Goal: Task Accomplishment & Management: Manage account settings

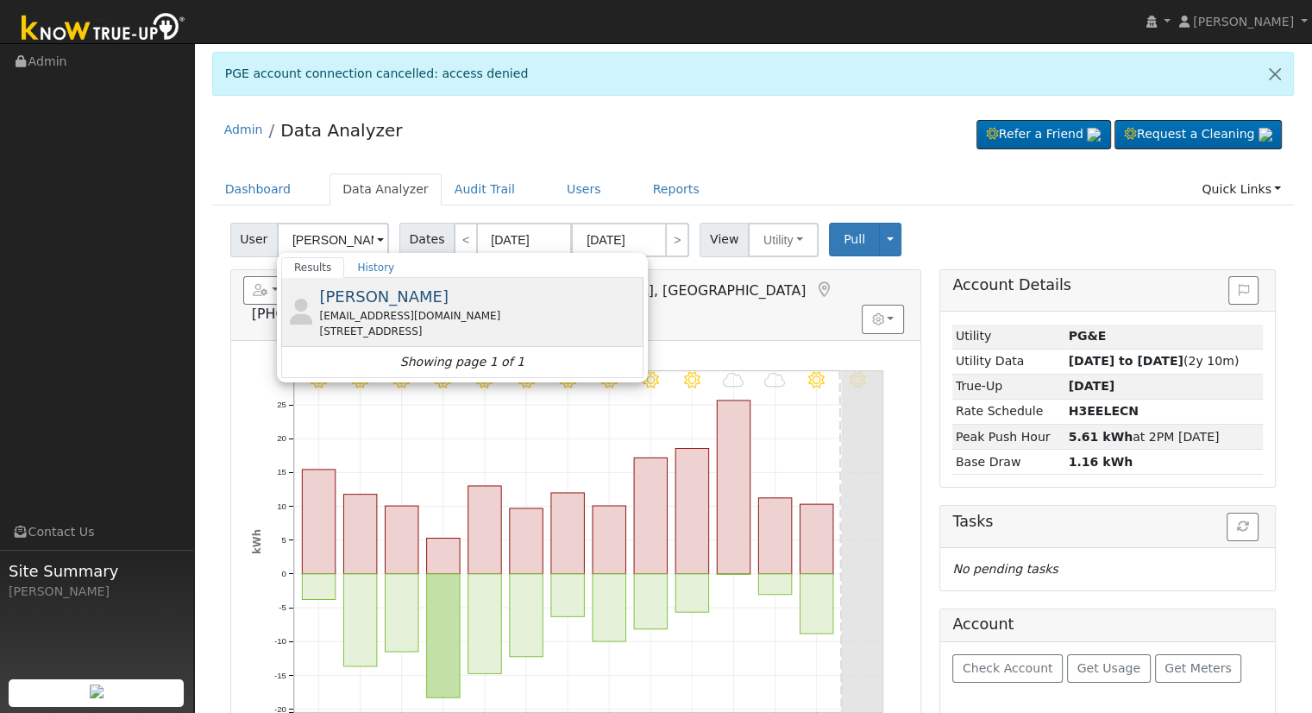
click at [407, 329] on div "[STREET_ADDRESS]" at bounding box center [479, 331] width 320 height 16
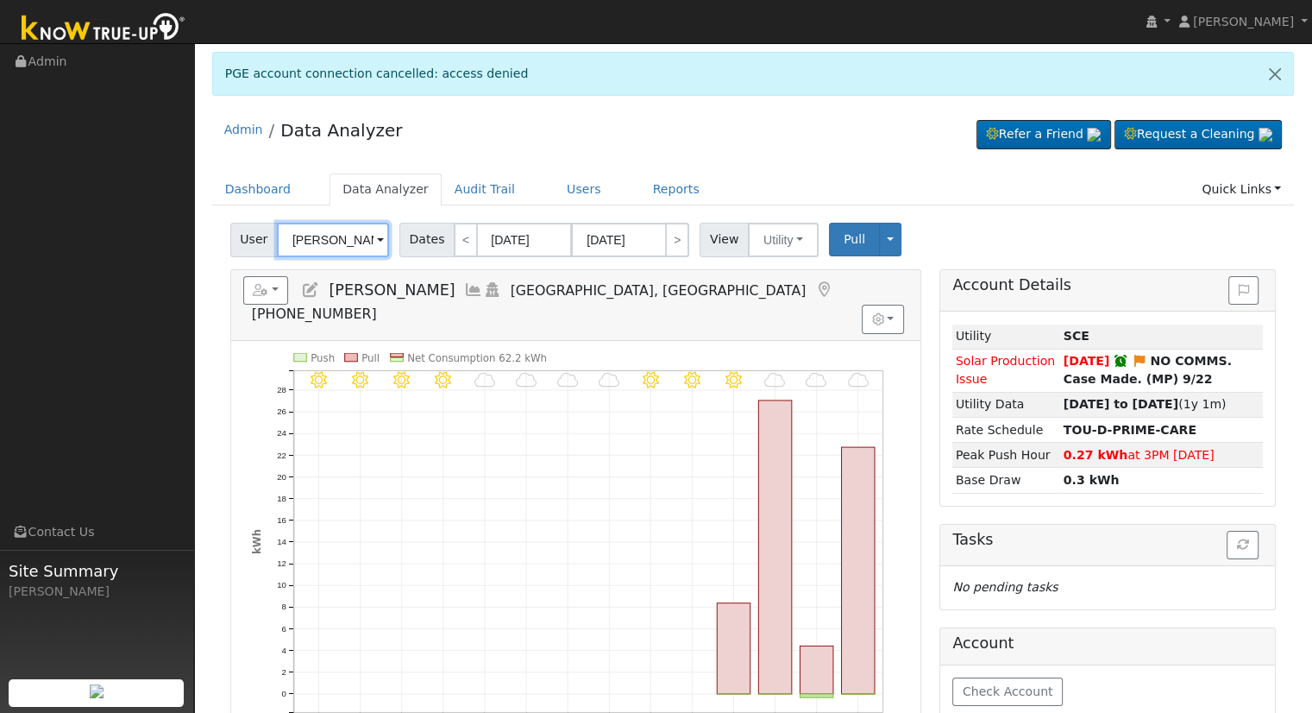
click at [336, 242] on input "[PERSON_NAME]" at bounding box center [333, 240] width 112 height 35
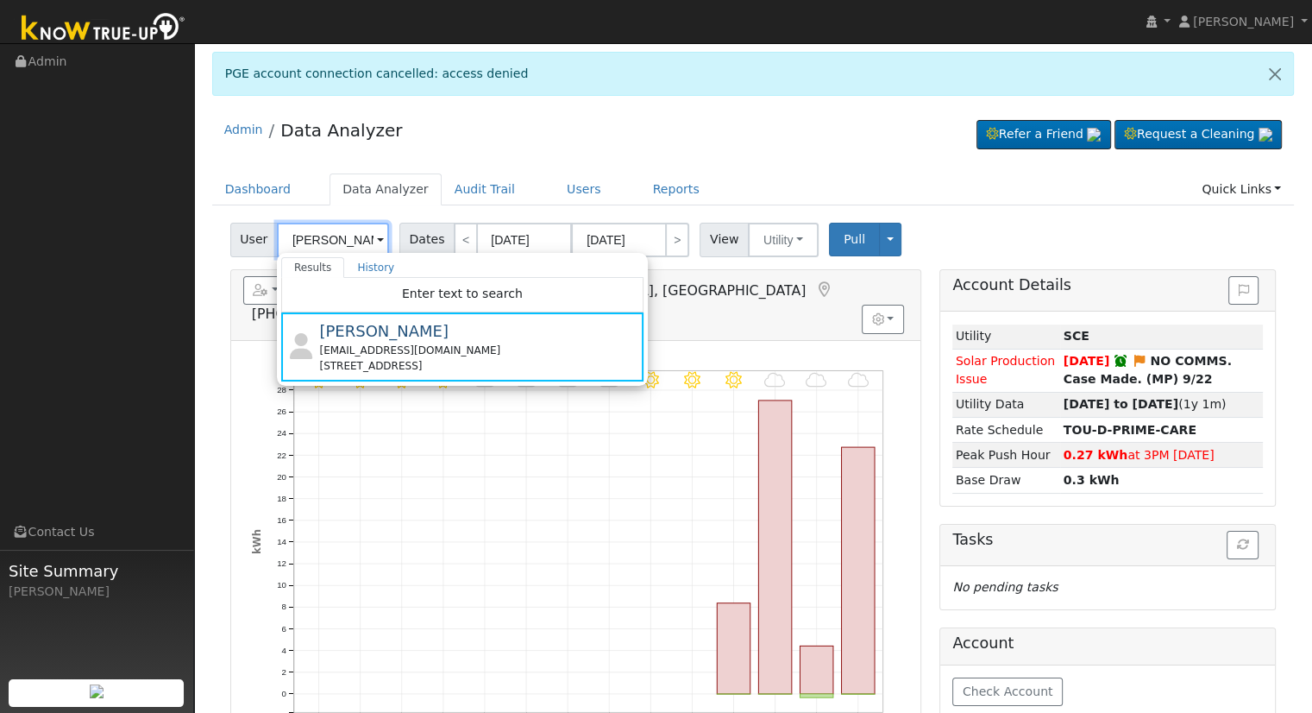
paste input "[PERSON_NAME]"
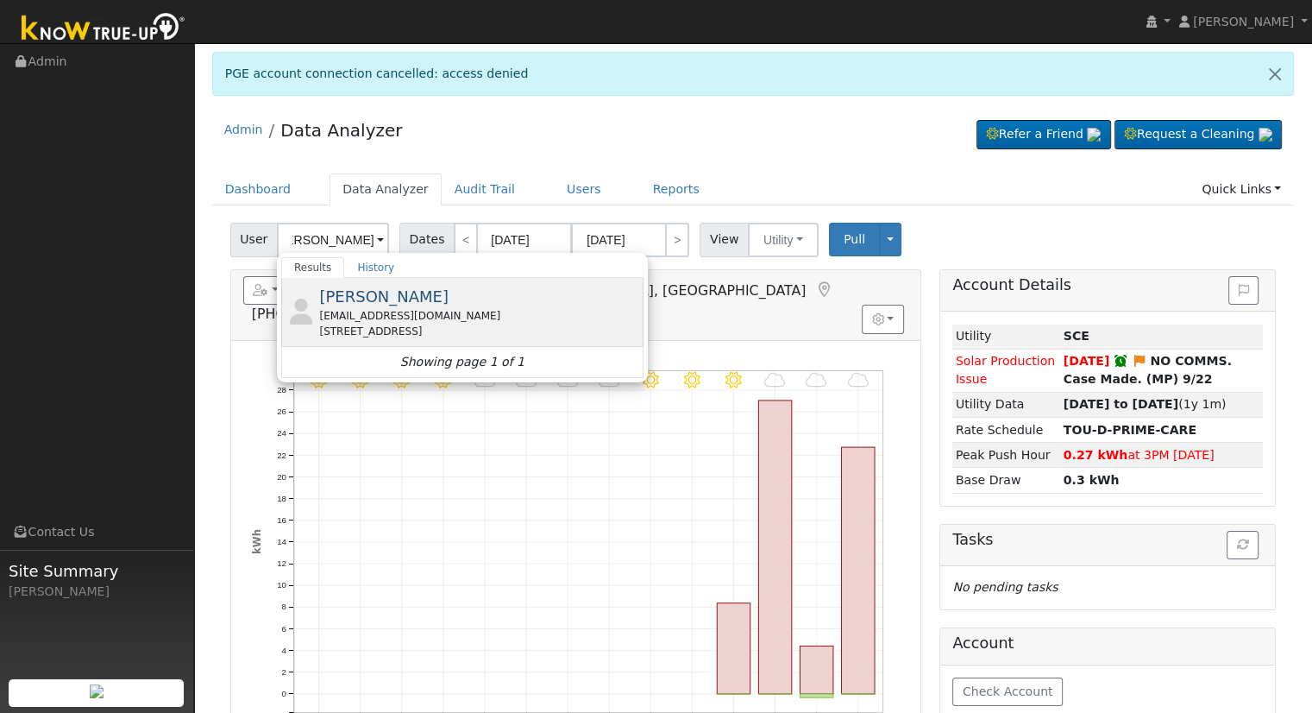
click at [355, 304] on span "[PERSON_NAME]" at bounding box center [383, 296] width 129 height 18
type input "[PERSON_NAME]"
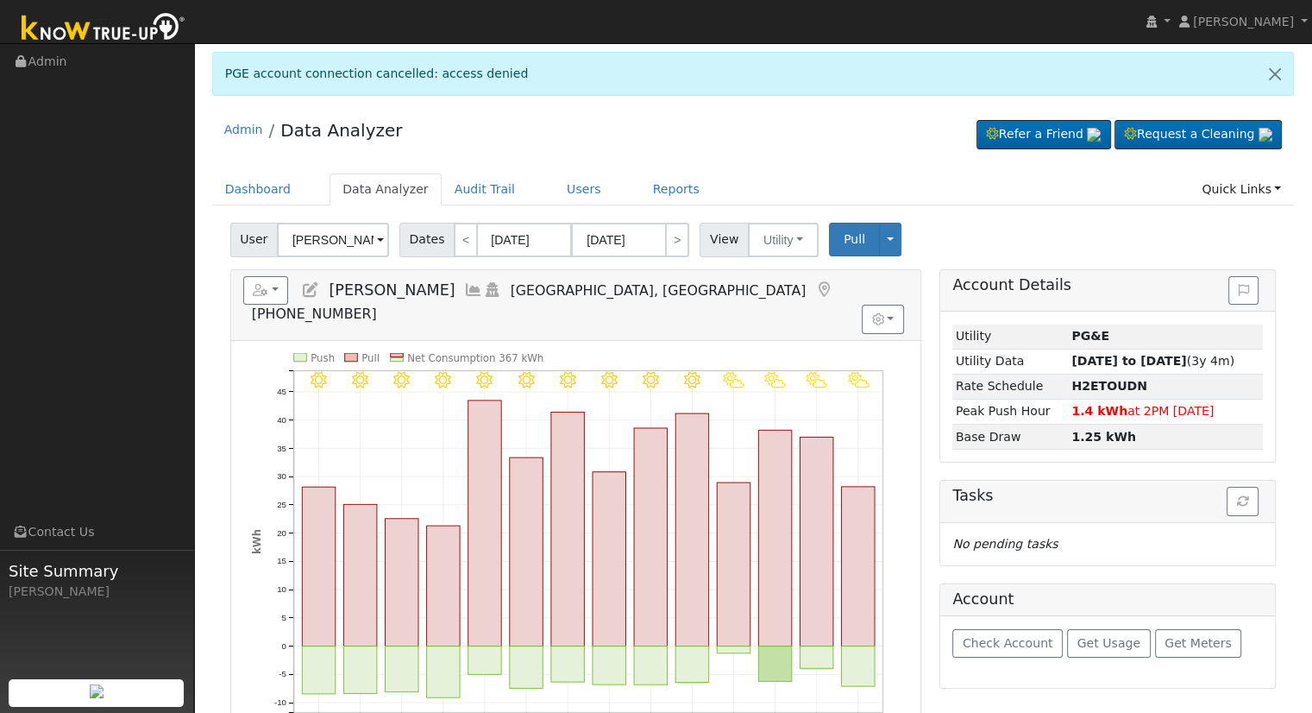
click at [315, 286] on icon at bounding box center [310, 290] width 19 height 16
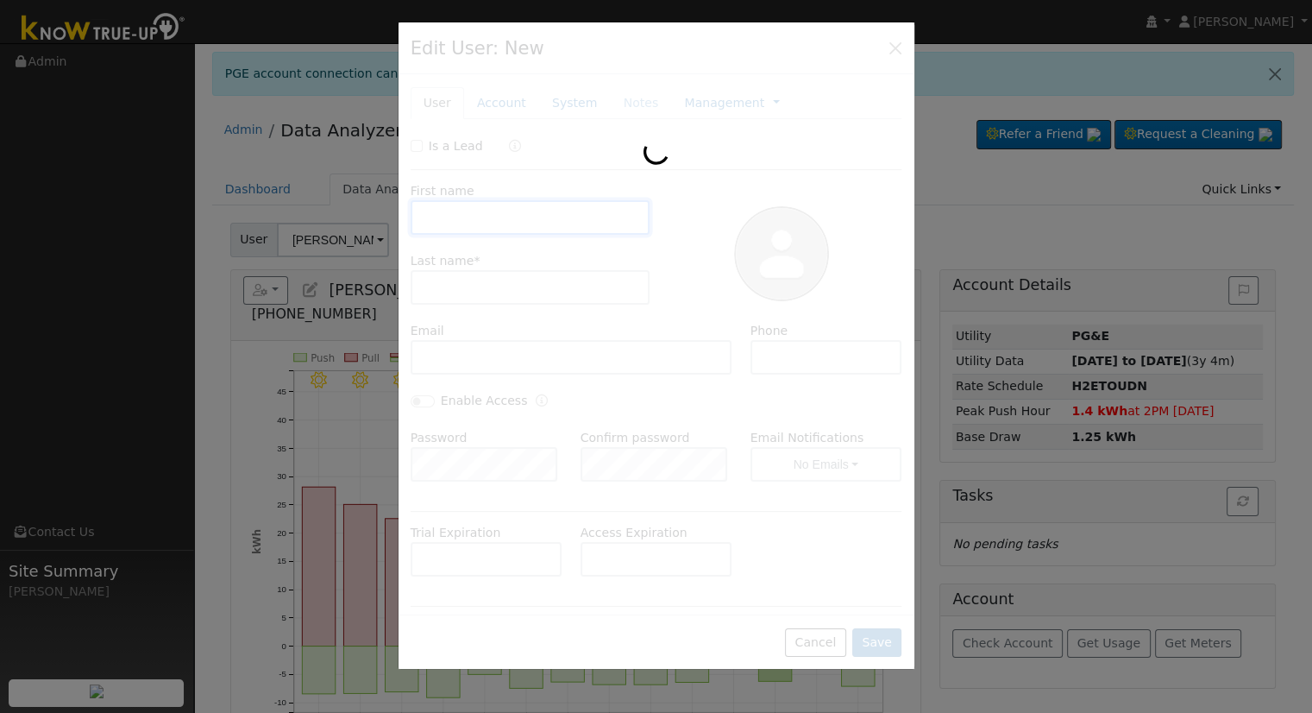
type input "[PERSON_NAME]"
type input "[EMAIL_ADDRESS][DOMAIN_NAME]"
type input "[PHONE_NUMBER]"
checkbox input "false"
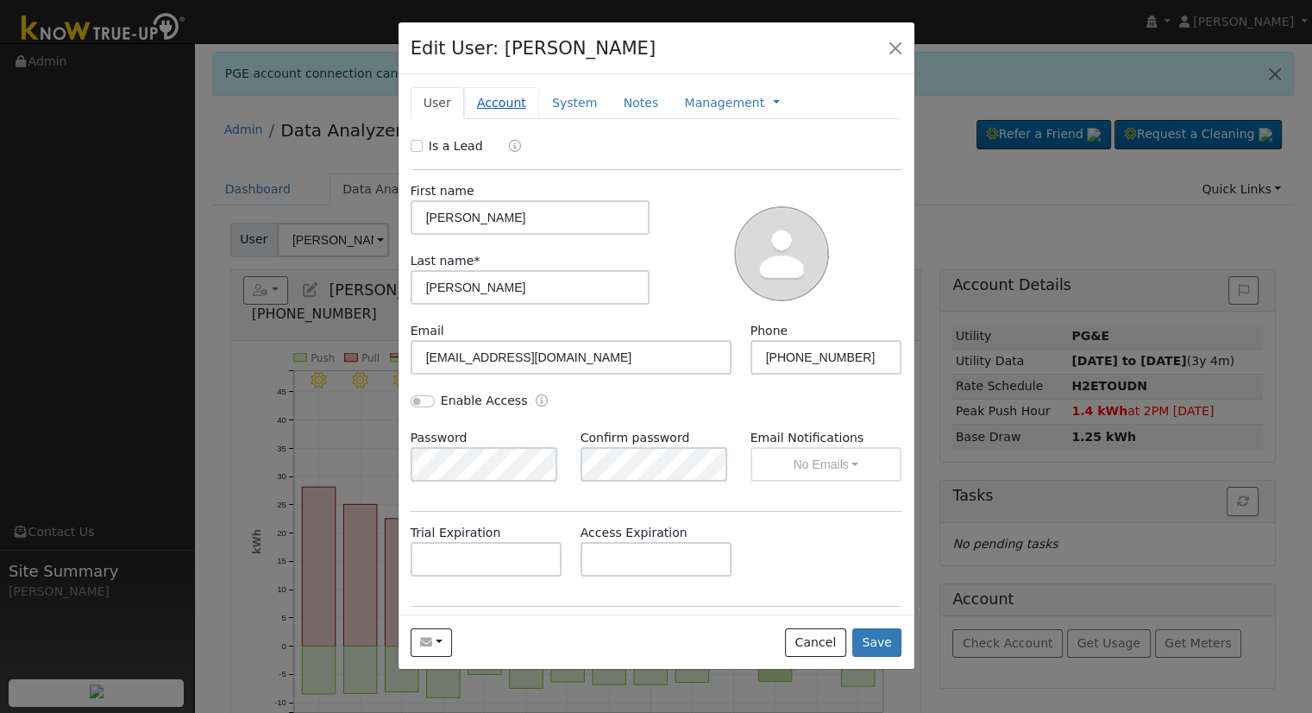
click at [487, 104] on link "Account" at bounding box center [501, 103] width 75 height 32
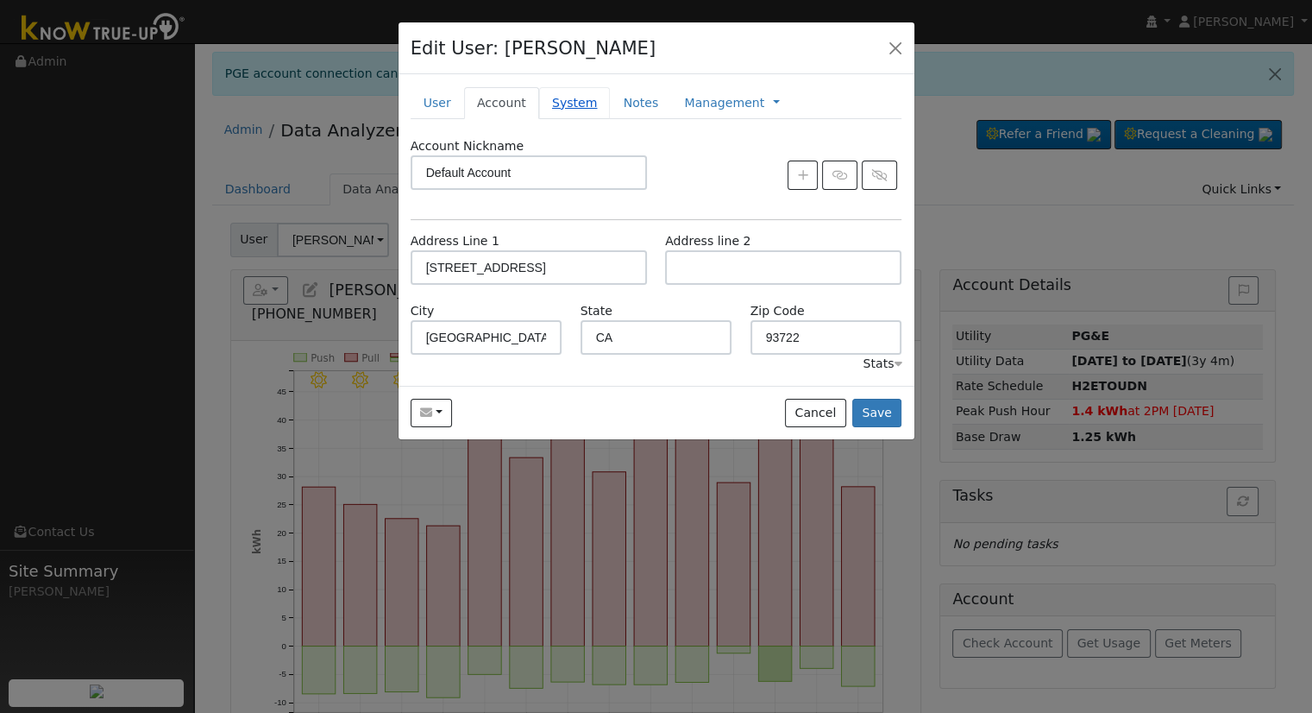
click at [564, 102] on link "System" at bounding box center [575, 103] width 72 height 32
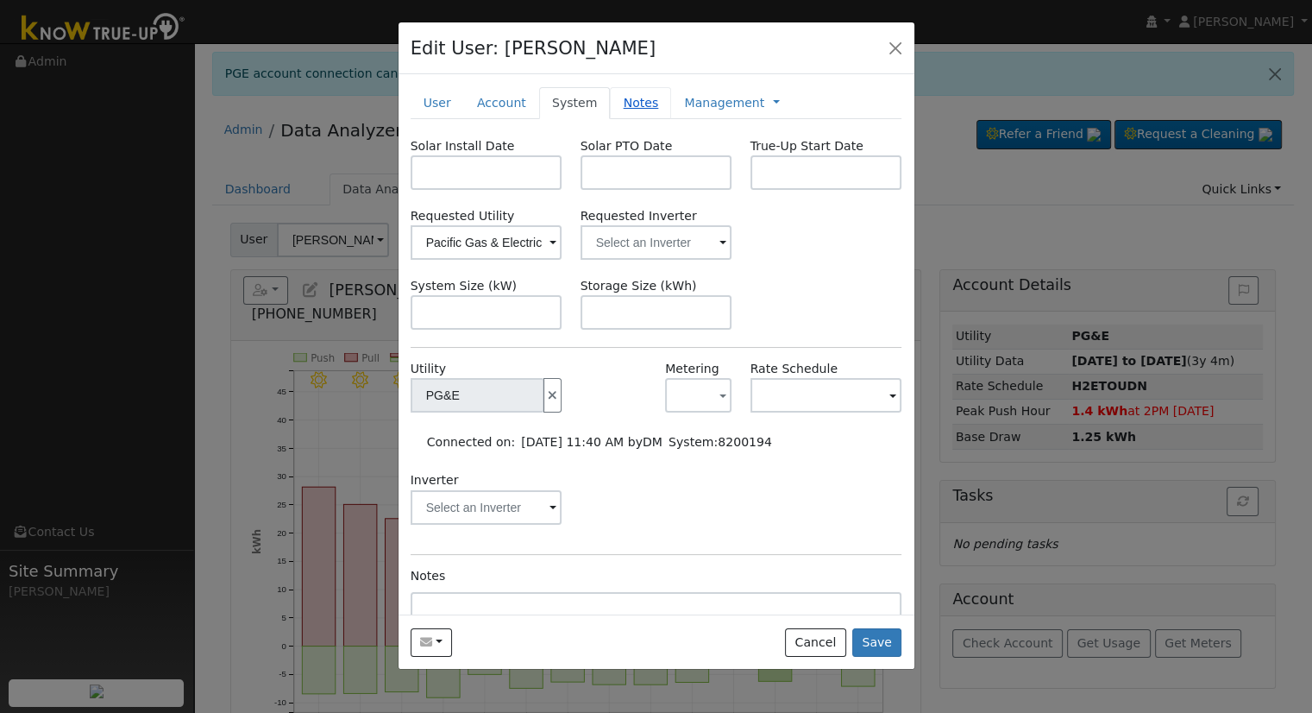
click at [611, 104] on link "Notes" at bounding box center [640, 103] width 61 height 32
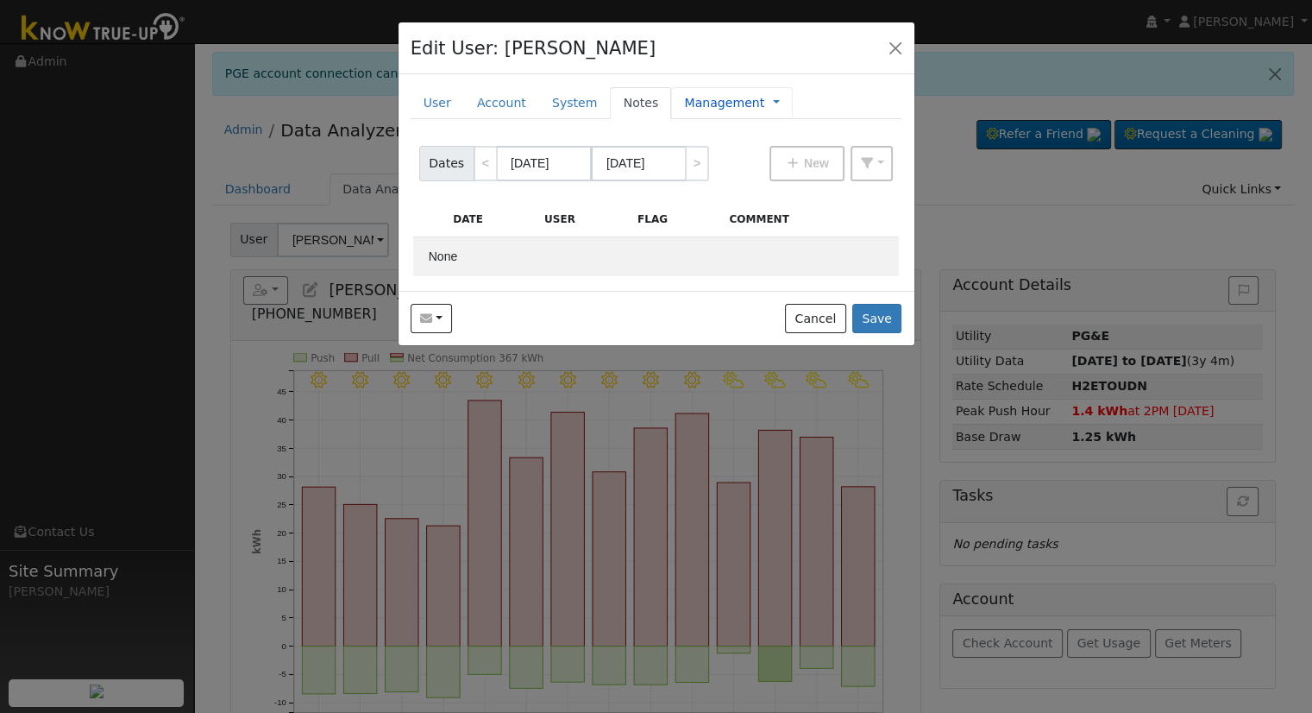
click at [725, 104] on link "Management" at bounding box center [724, 103] width 80 height 18
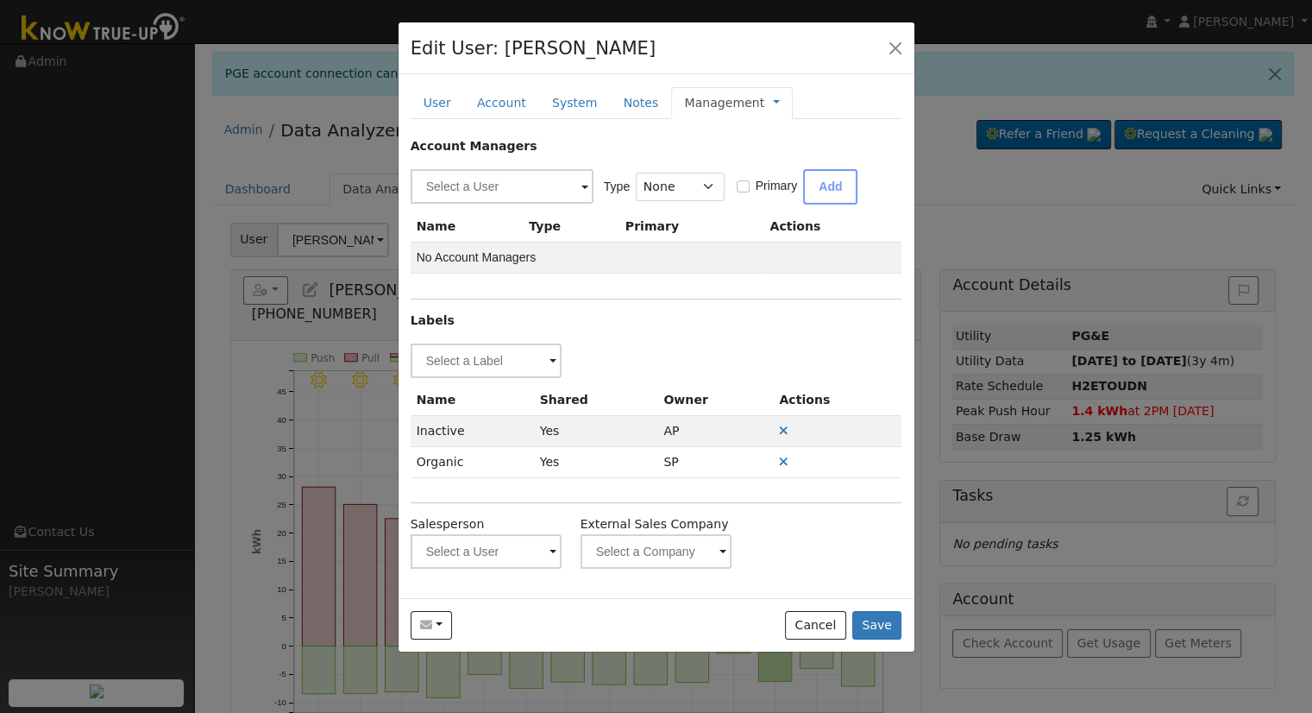
click at [718, 101] on link "Management" at bounding box center [724, 103] width 80 height 18
click at [774, 148] on link "Billing" at bounding box center [834, 158] width 120 height 24
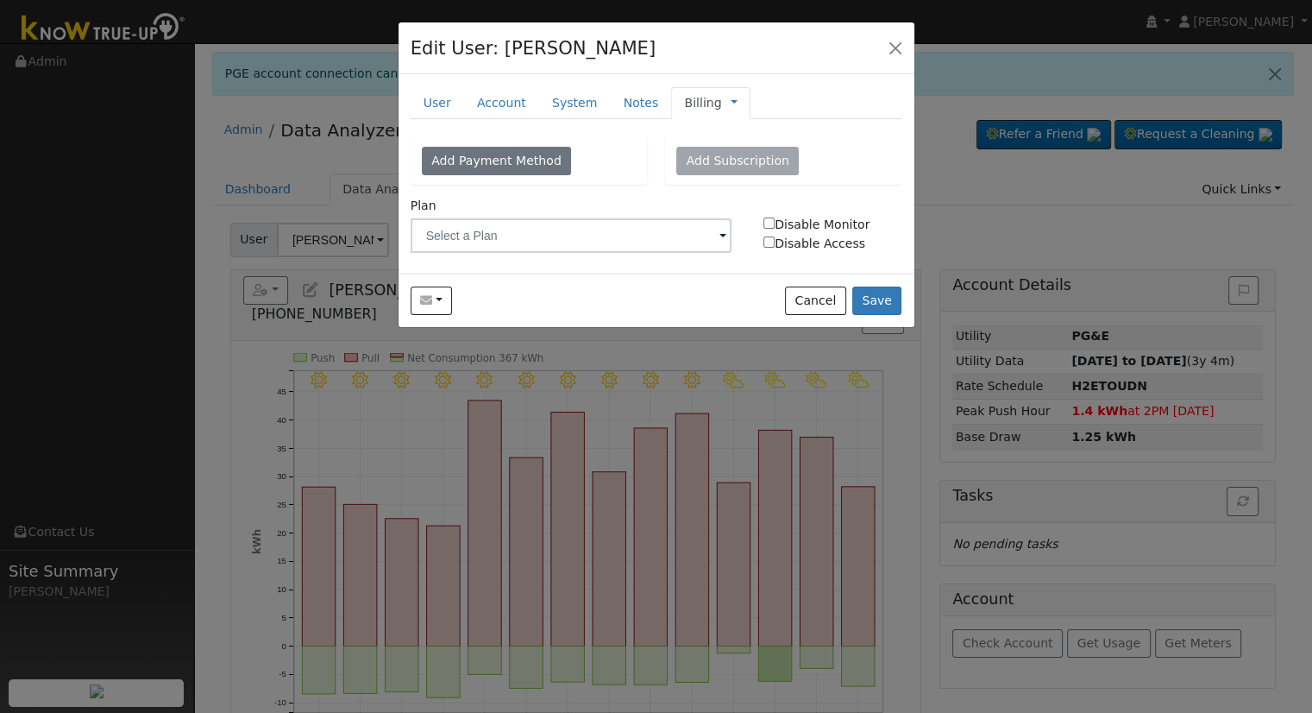
click at [820, 222] on label "Disable Monitor" at bounding box center [833, 225] width 156 height 18
click at [775, 222] on input "Disable Monitor" at bounding box center [768, 222] width 11 height 11
checkbox input "true"
click at [439, 97] on link "User" at bounding box center [437, 103] width 53 height 32
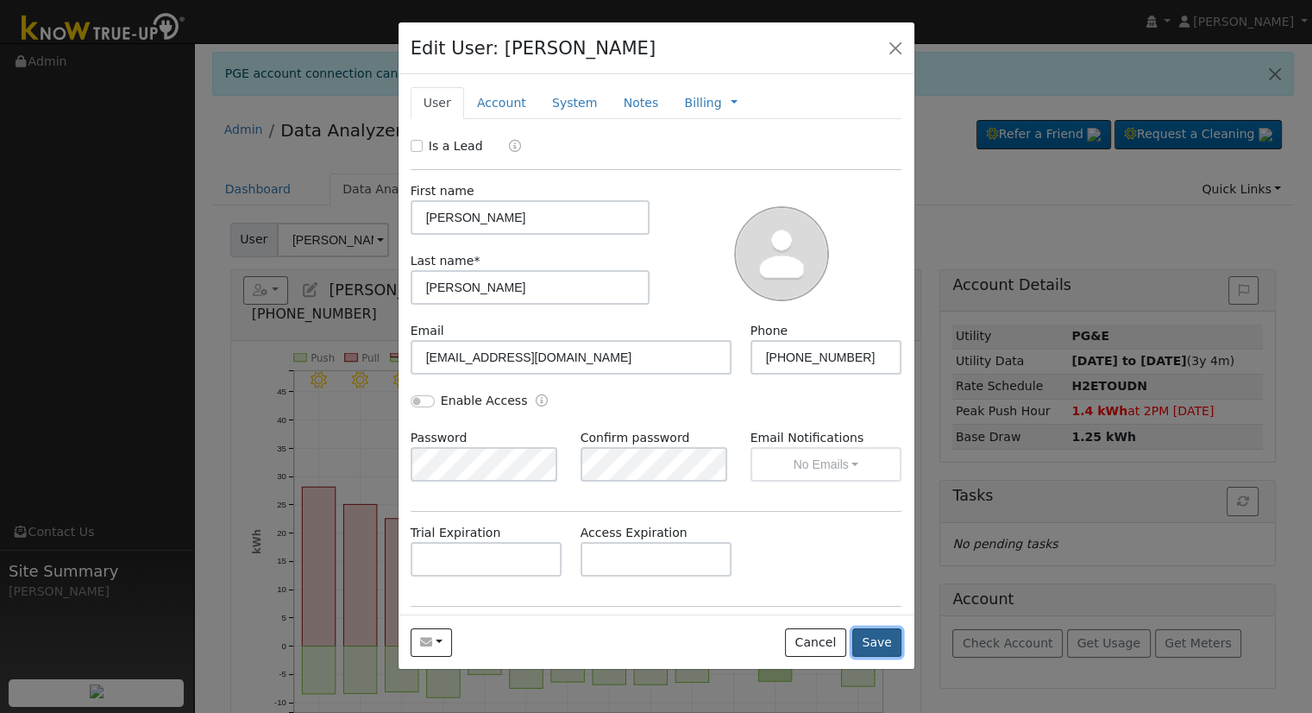
click at [876, 631] on button "Save" at bounding box center [877, 642] width 50 height 29
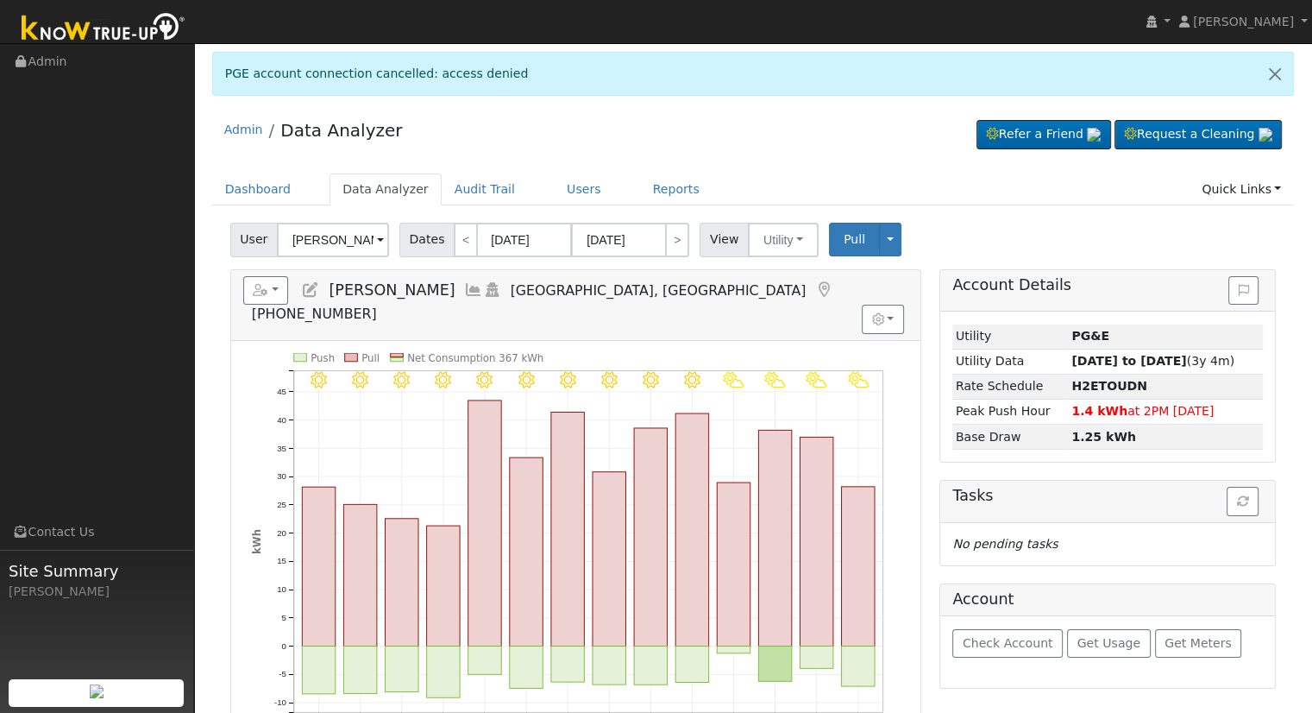
click at [304, 284] on icon at bounding box center [310, 290] width 19 height 16
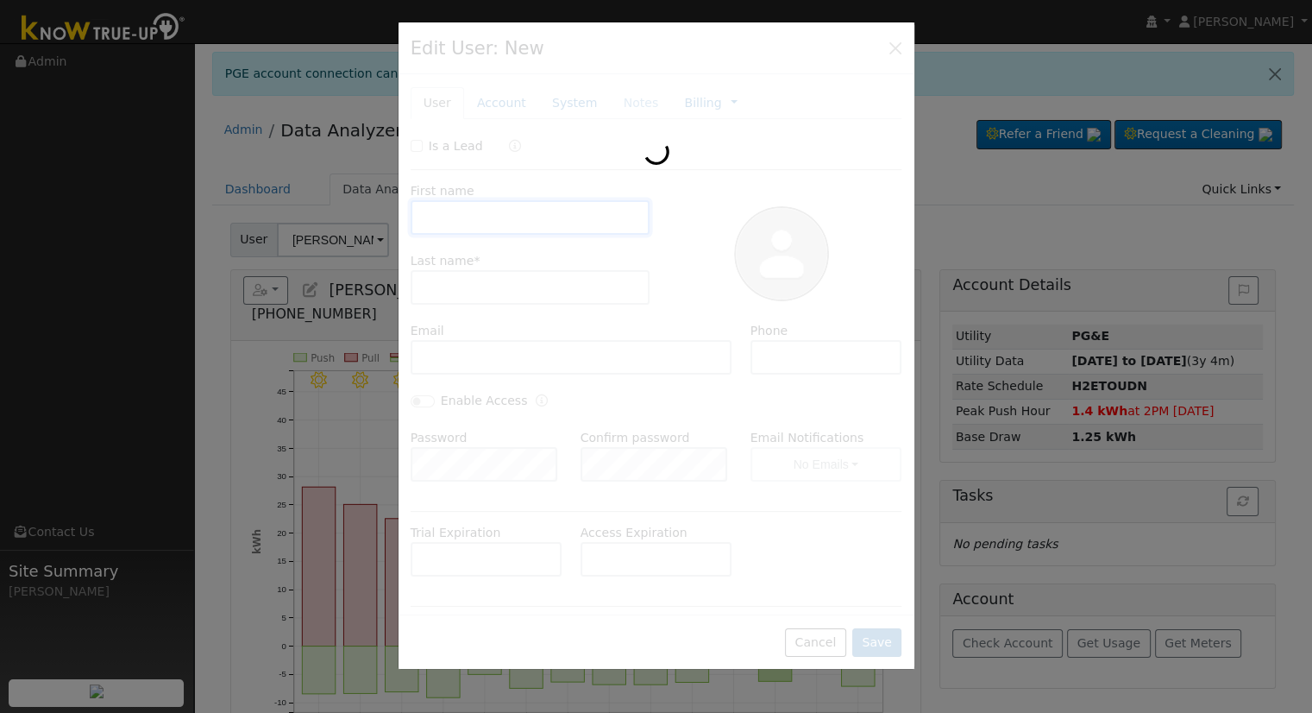
type input "[PERSON_NAME]"
type input "[EMAIL_ADDRESS][DOMAIN_NAME]"
type input "[PHONE_NUMBER]"
type input "Pacific Gas & Electric"
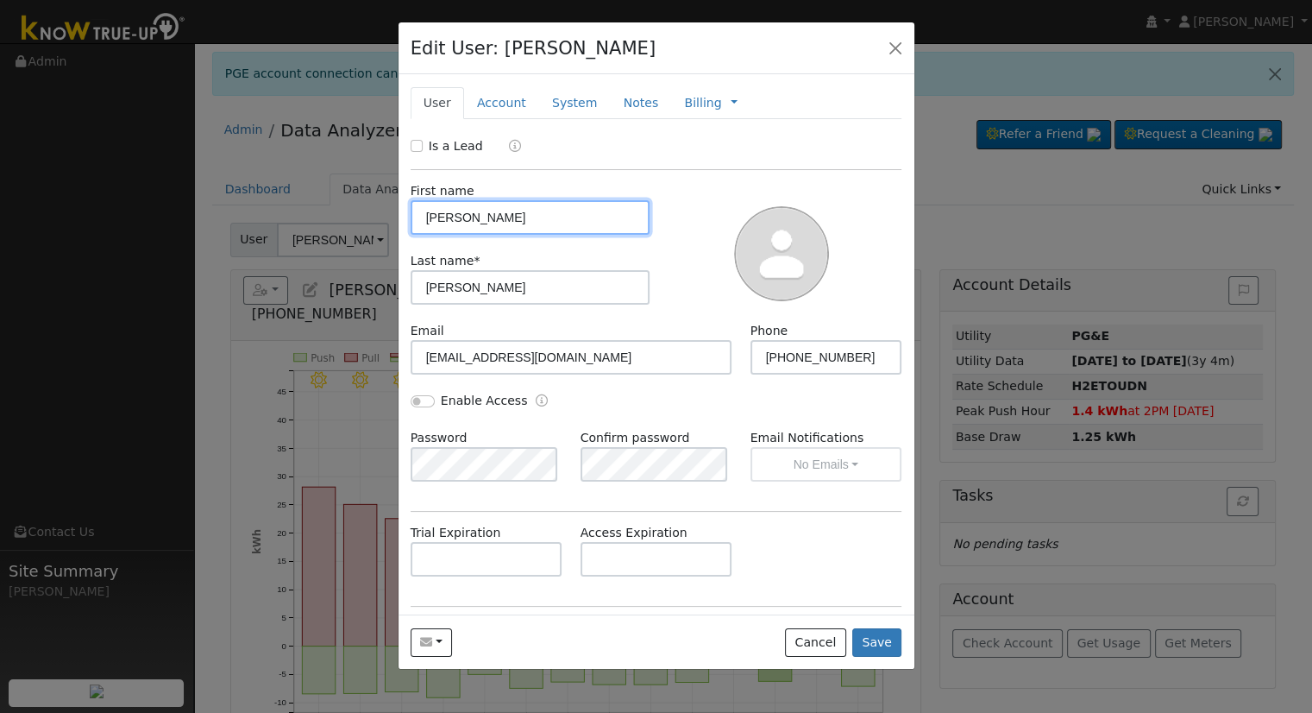
type input "PG&E"
click at [516, 101] on link "Account" at bounding box center [501, 103] width 75 height 32
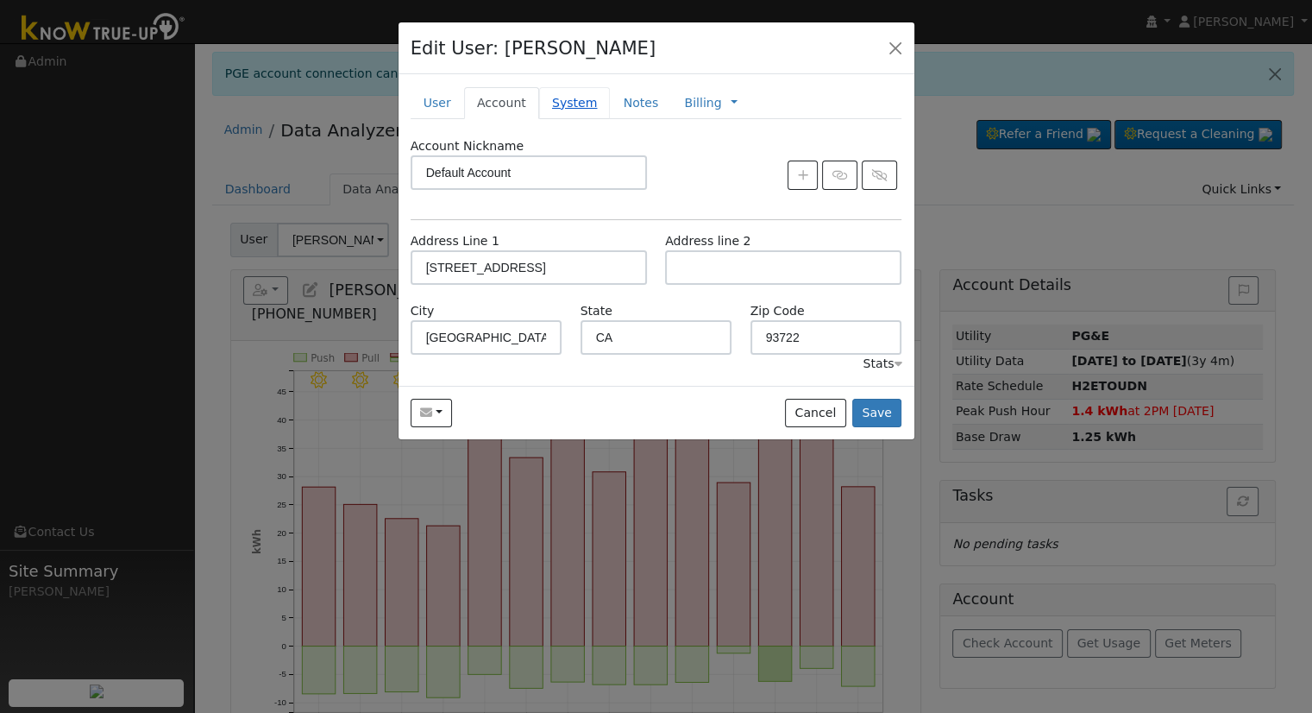
click at [560, 97] on link "System" at bounding box center [575, 103] width 72 height 32
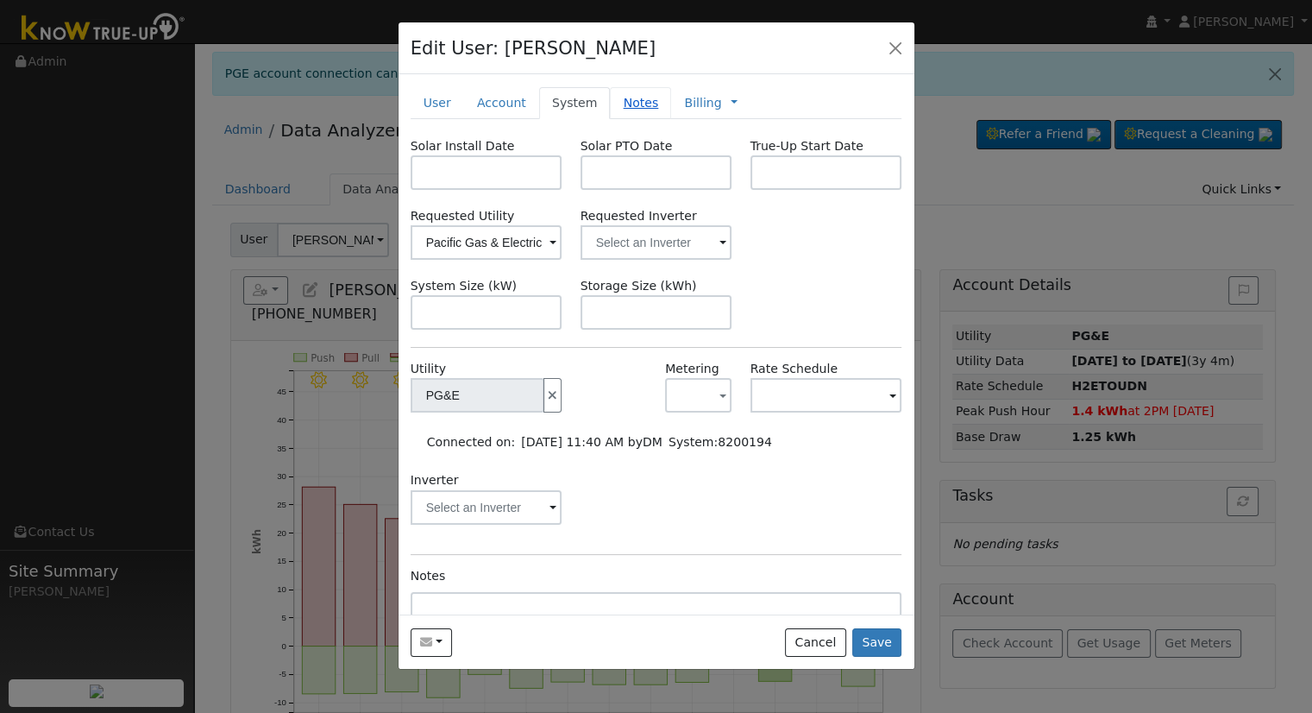
click at [614, 97] on link "Notes" at bounding box center [640, 103] width 61 height 32
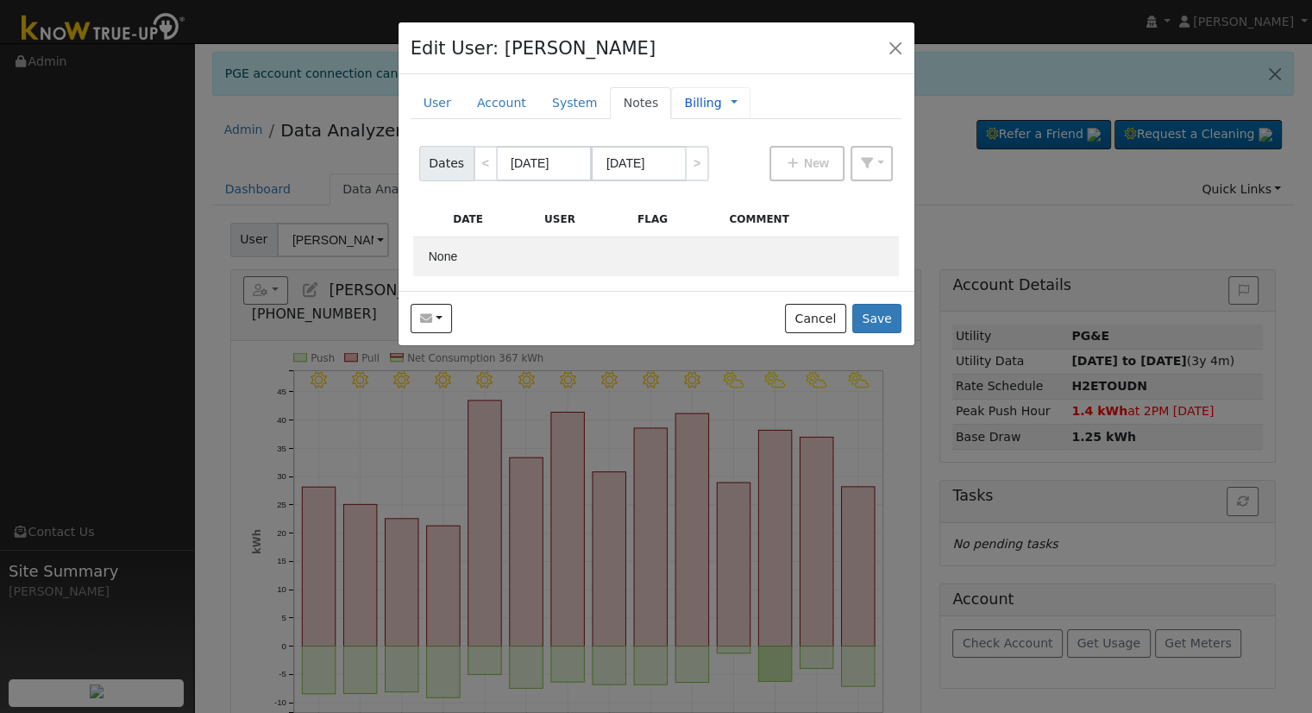
click at [722, 108] on span "Management Billing Timeline" at bounding box center [730, 103] width 16 height 14
click at [731, 102] on link at bounding box center [734, 103] width 7 height 18
click at [745, 122] on link "Management" at bounding box center [792, 134] width 120 height 24
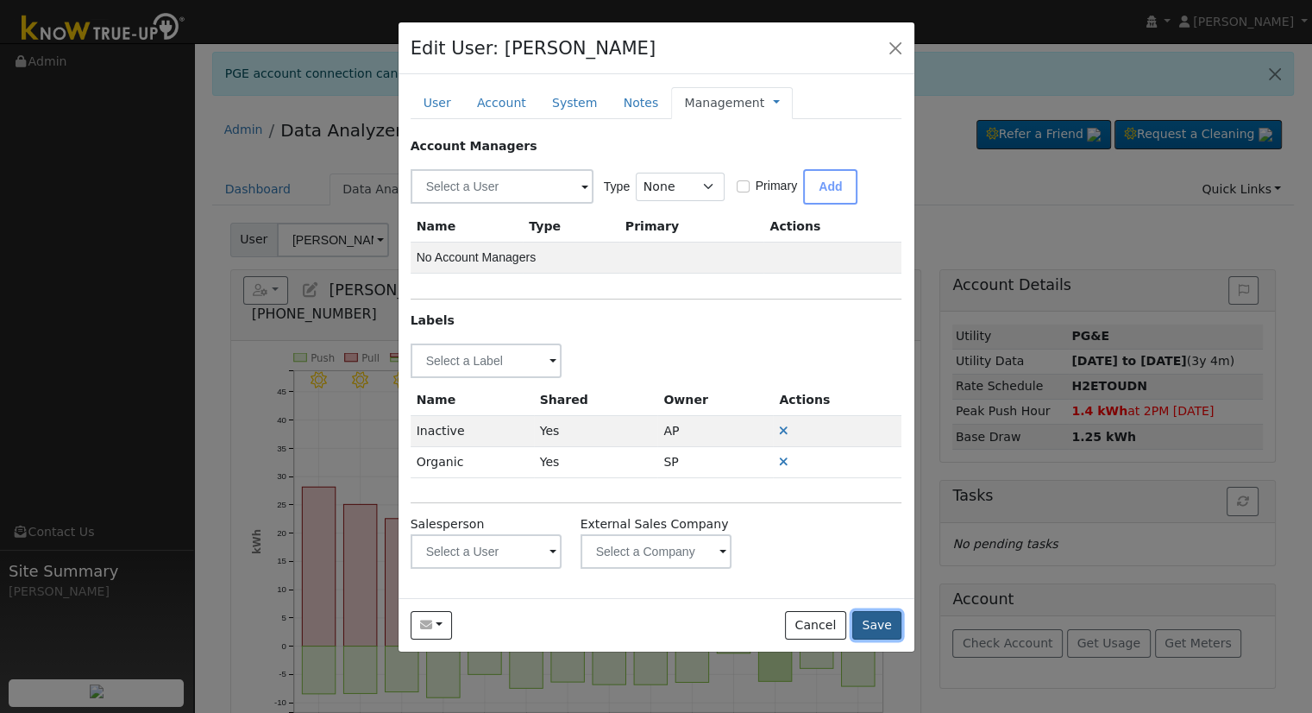
click at [901, 628] on button "Save" at bounding box center [877, 625] width 50 height 29
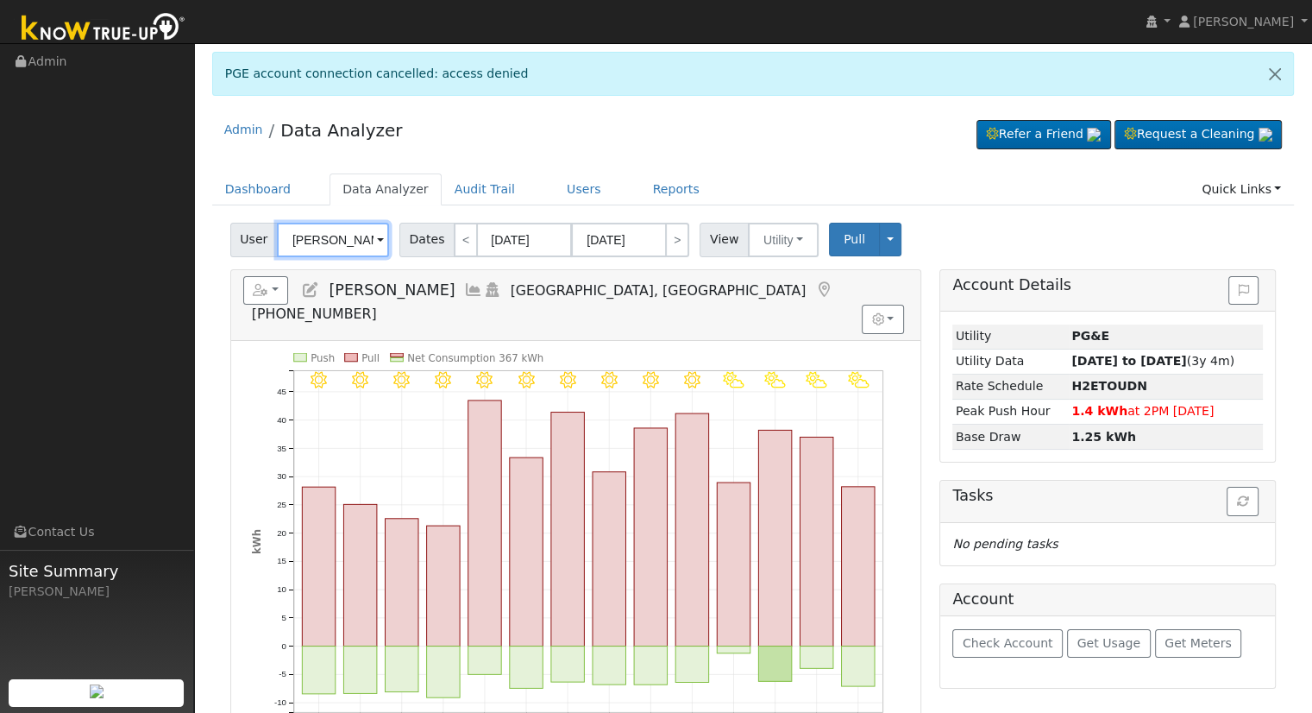
click at [355, 243] on input "[PERSON_NAME]" at bounding box center [333, 240] width 112 height 35
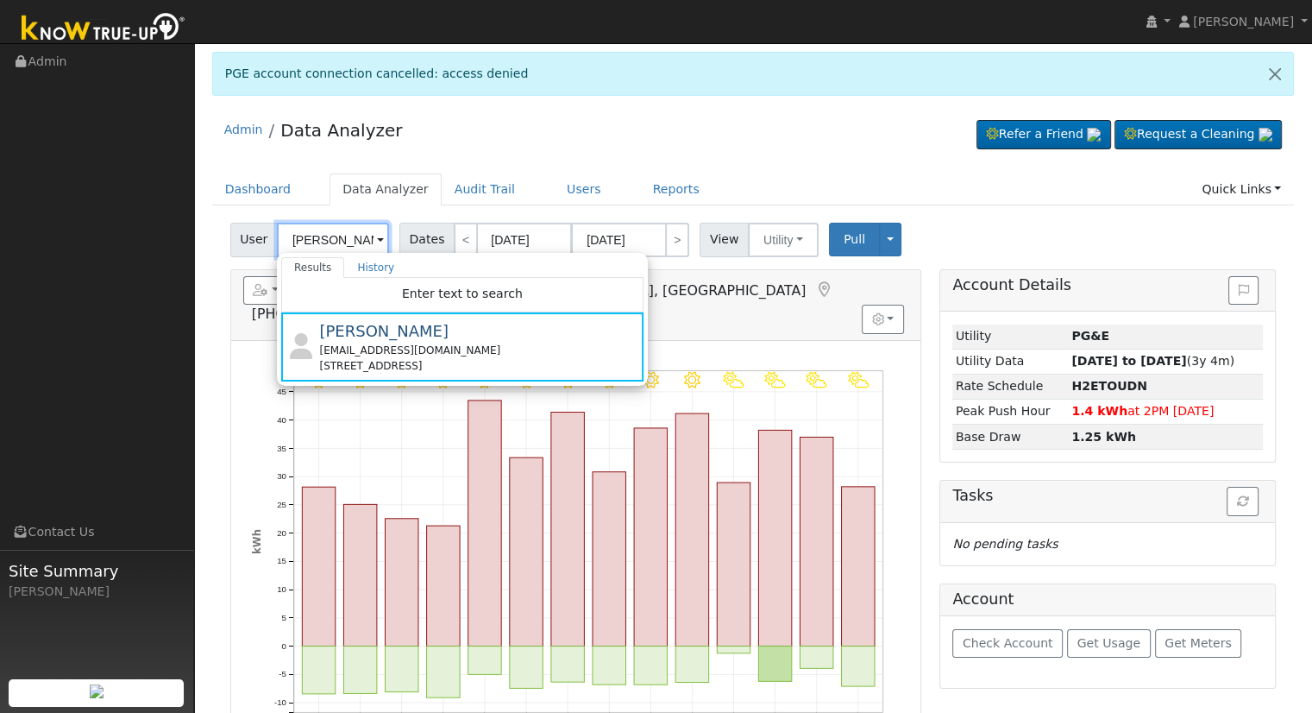
type input "[PERSON_NAME]"
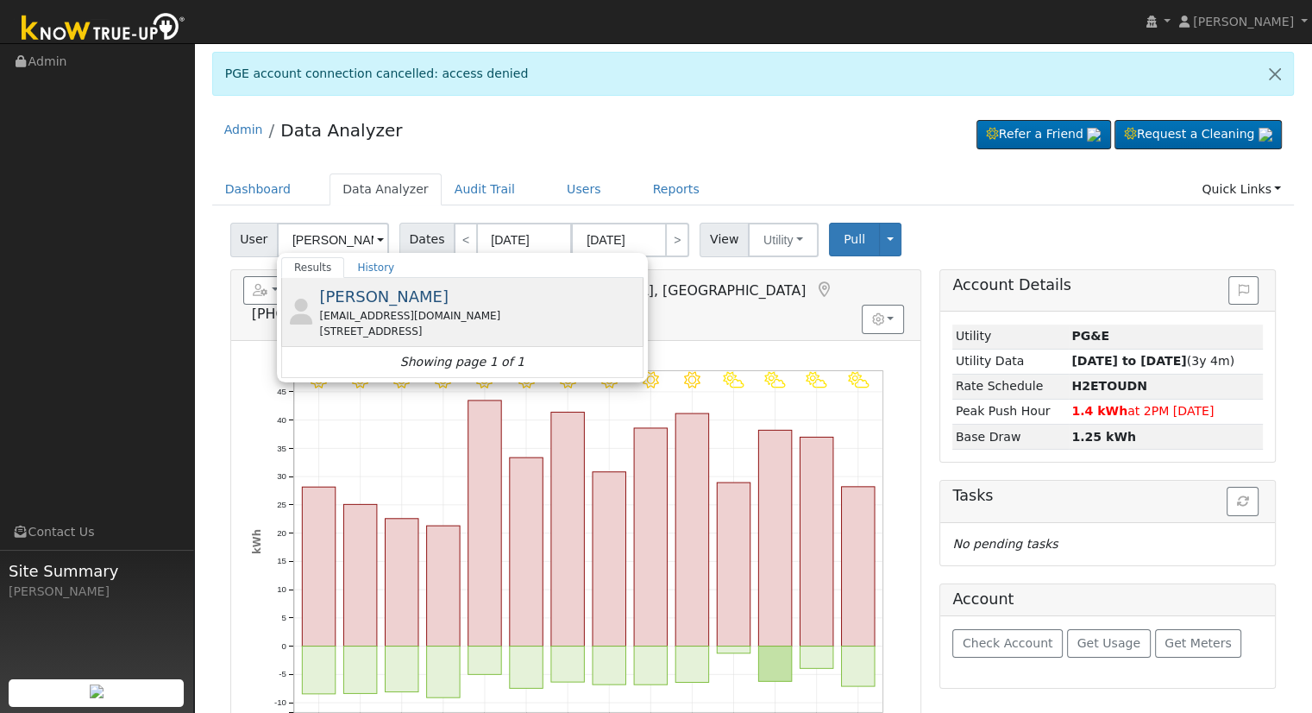
click at [342, 297] on span "[PERSON_NAME]" at bounding box center [383, 296] width 129 height 18
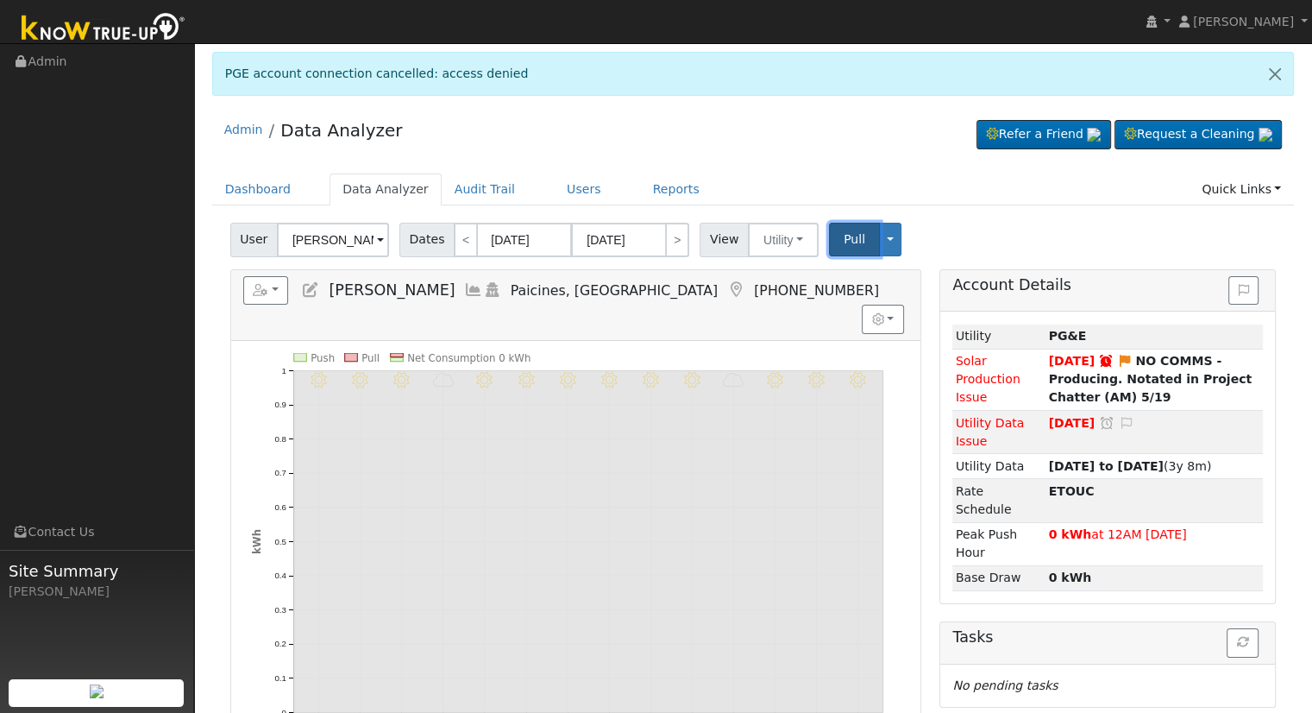
click at [829, 240] on button "Pull" at bounding box center [854, 240] width 51 height 34
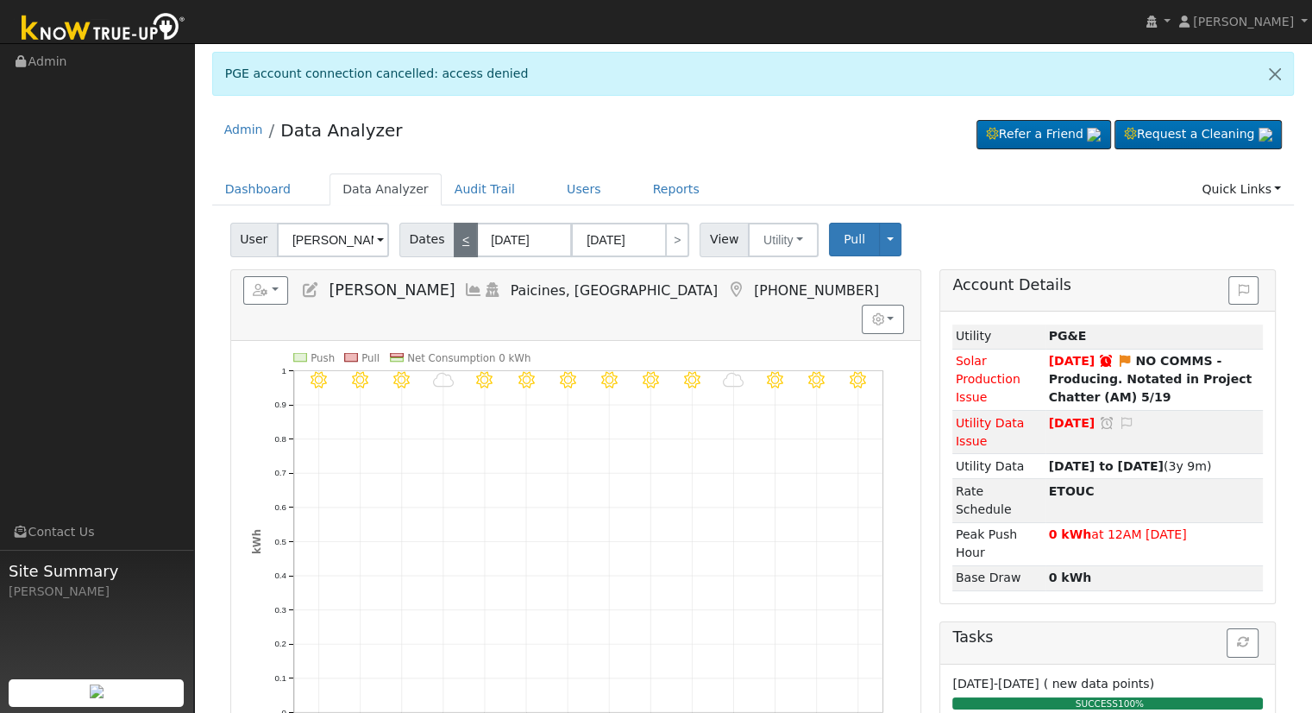
click at [454, 248] on link "<" at bounding box center [466, 240] width 24 height 35
type input "[DATE]"
click at [454, 247] on link "<" at bounding box center [466, 240] width 24 height 35
type input "[DATE]"
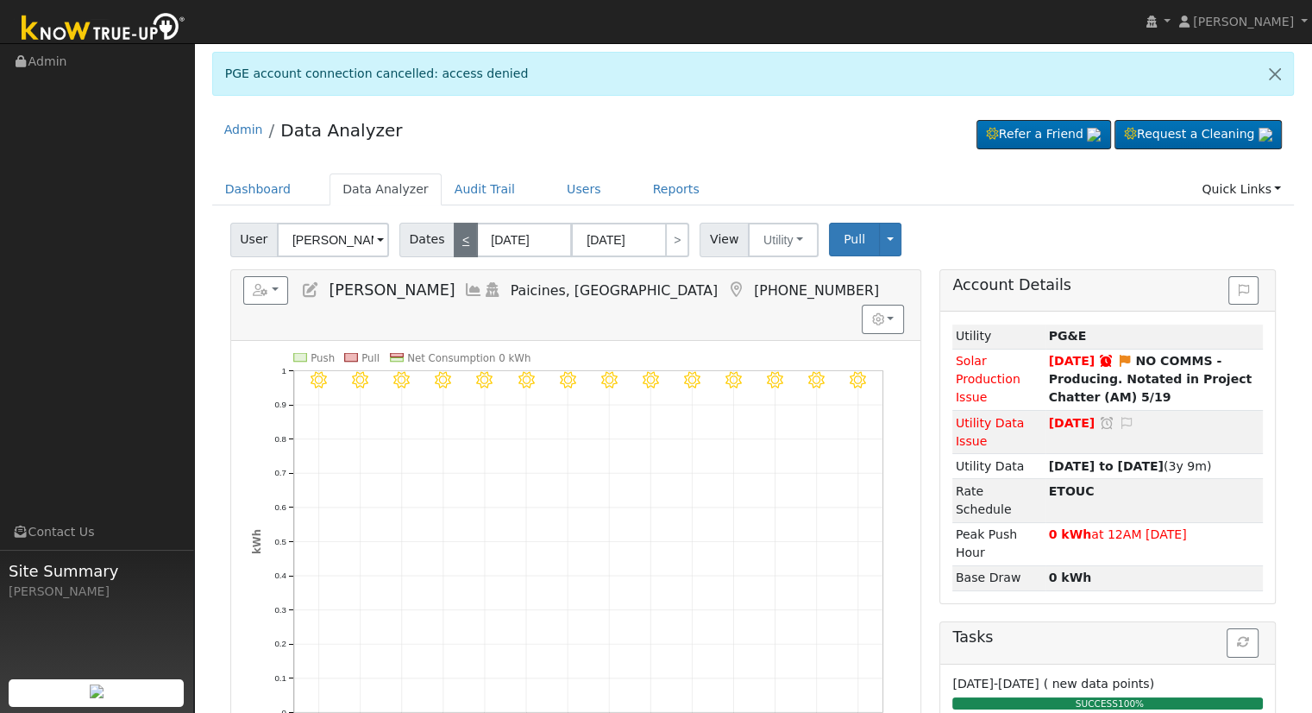
type input "[DATE]"
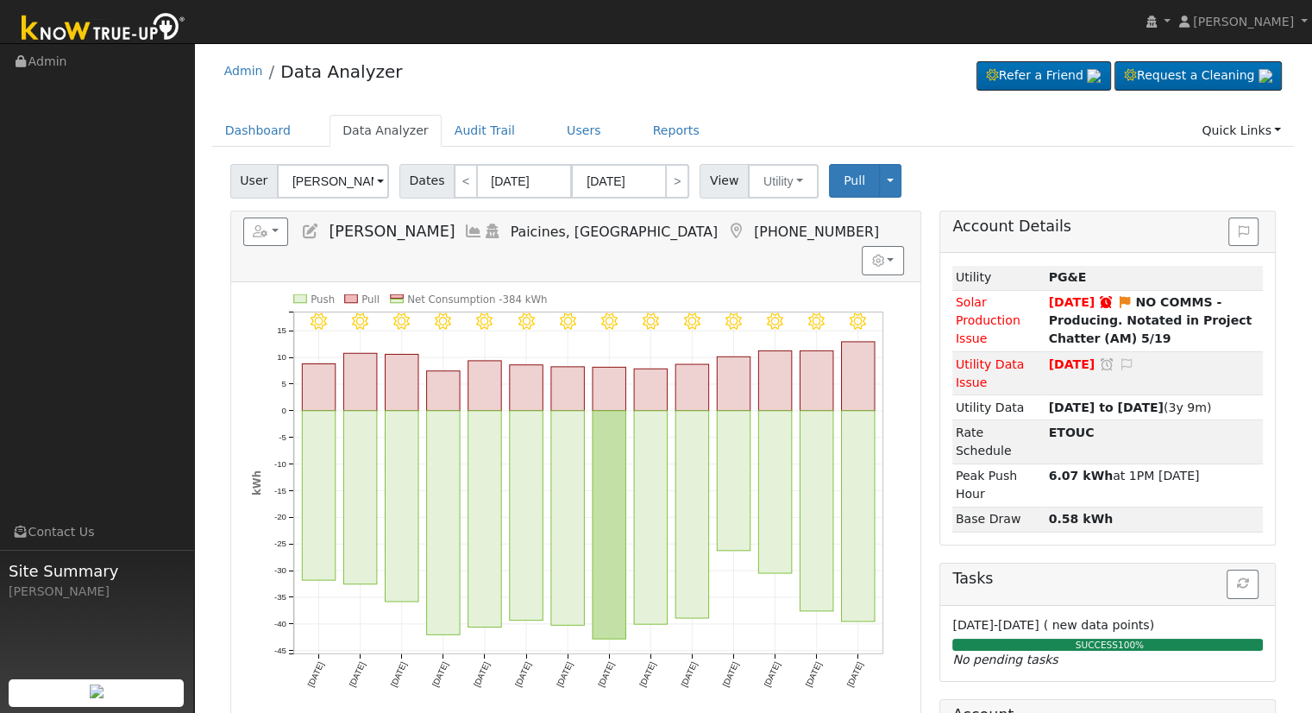
scroll to position [86, 0]
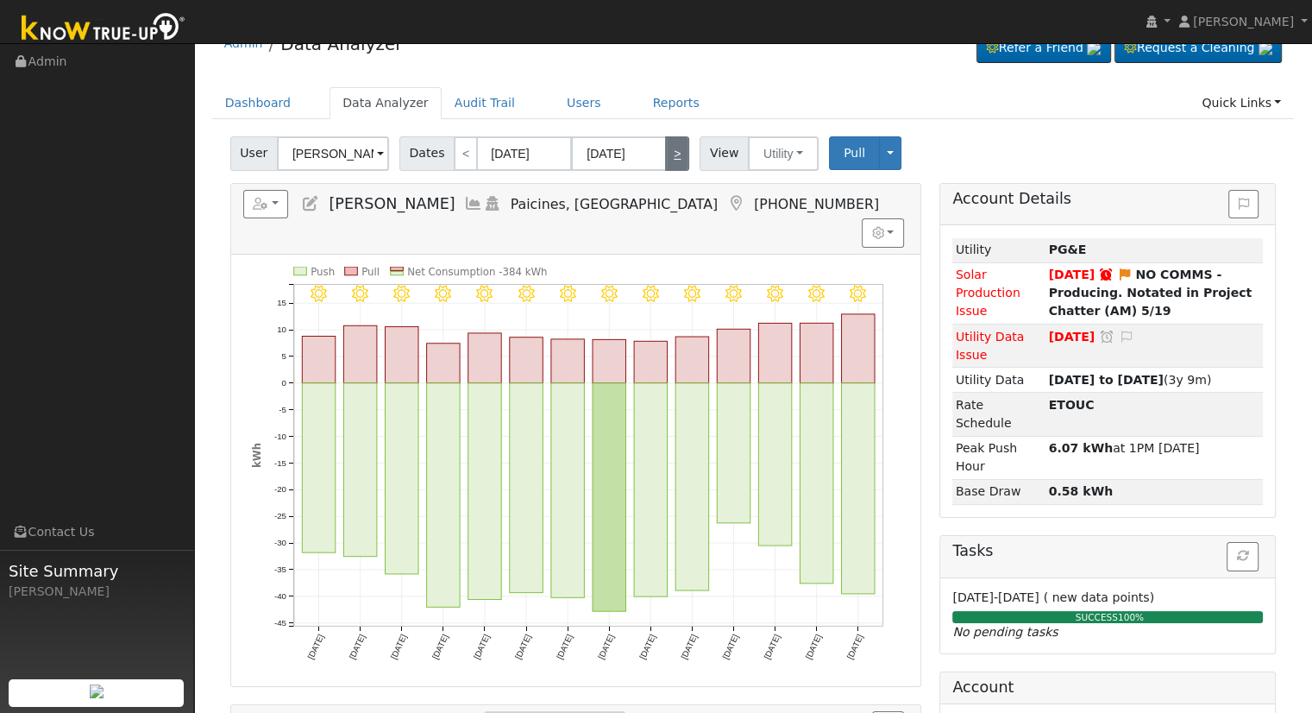
click at [673, 149] on link ">" at bounding box center [677, 153] width 24 height 35
type input "[DATE]"
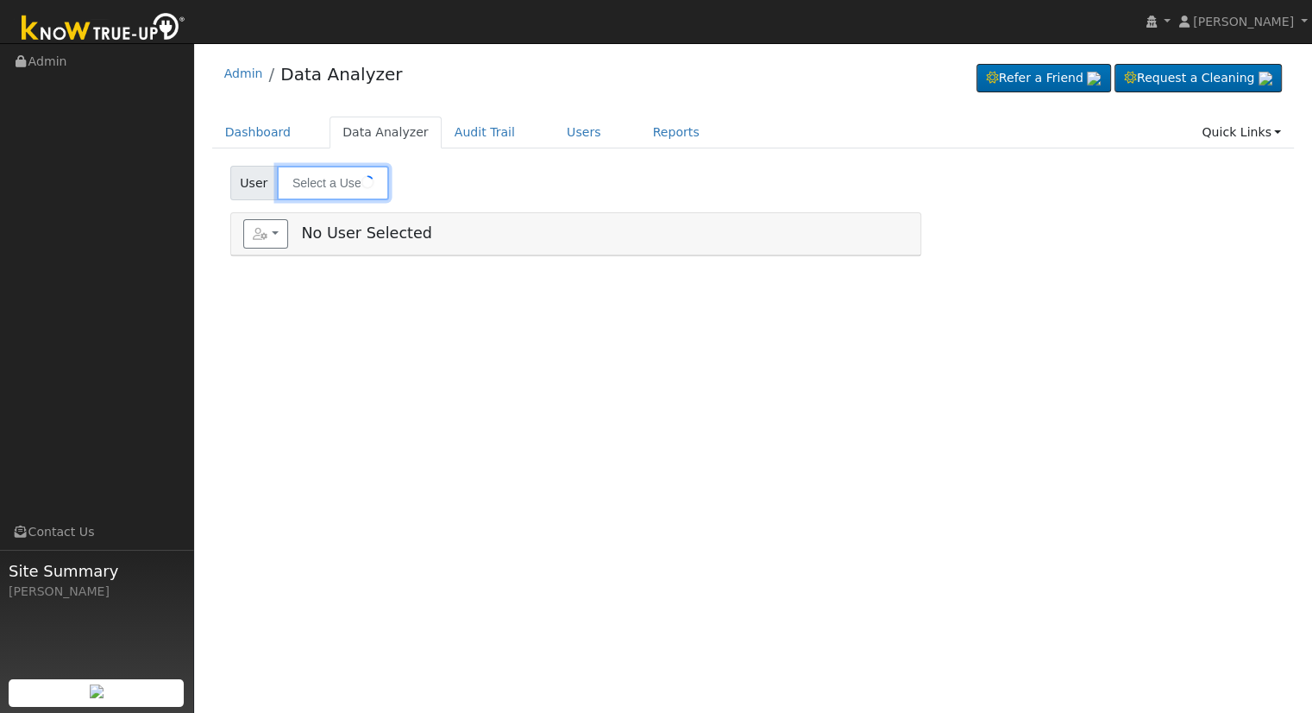
type input "[PERSON_NAME]"
